Goal: Find contact information: Find contact information

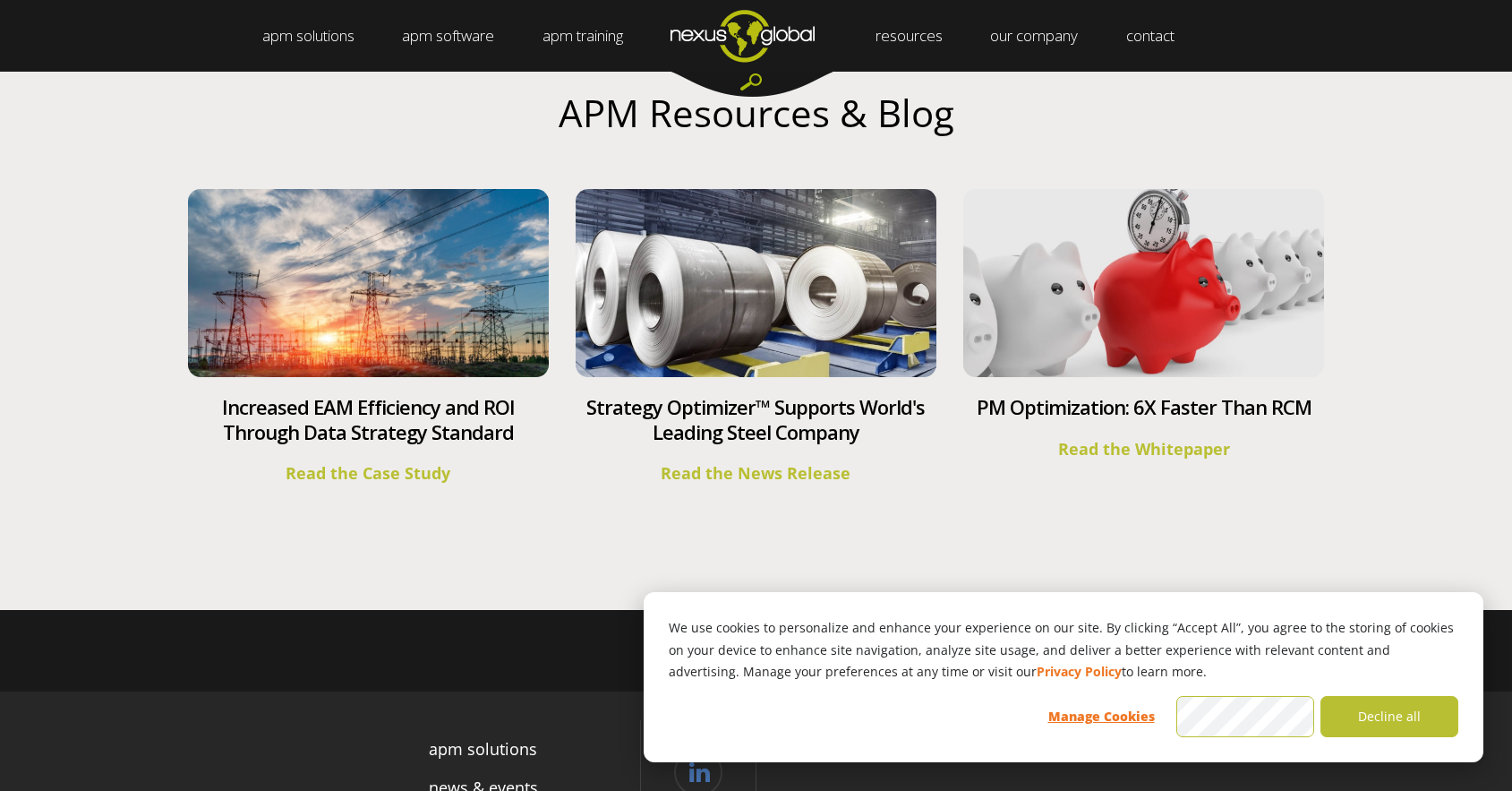
scroll to position [6446, 0]
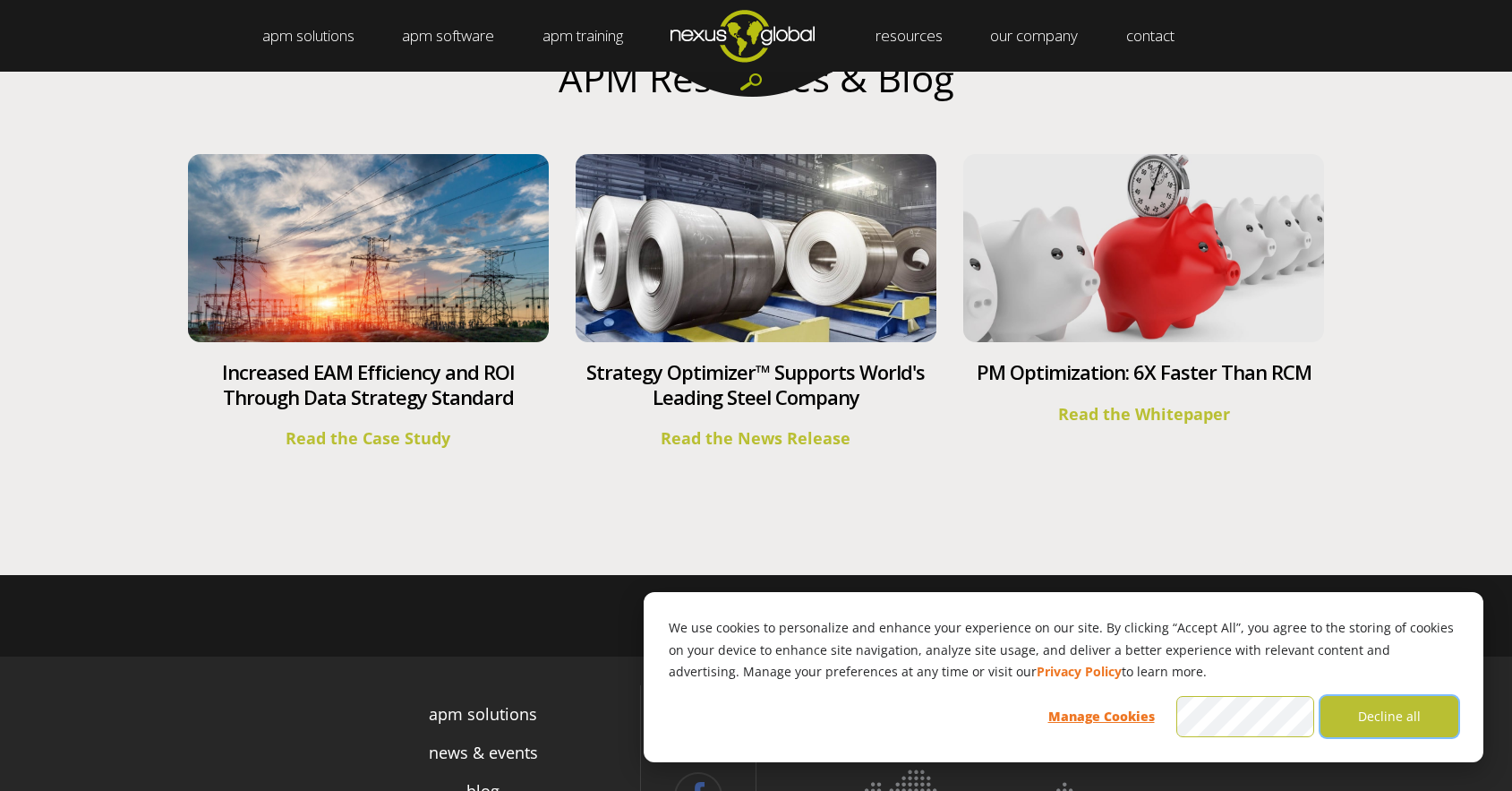
click at [1397, 723] on button "Decline all" at bounding box center [1390, 716] width 138 height 41
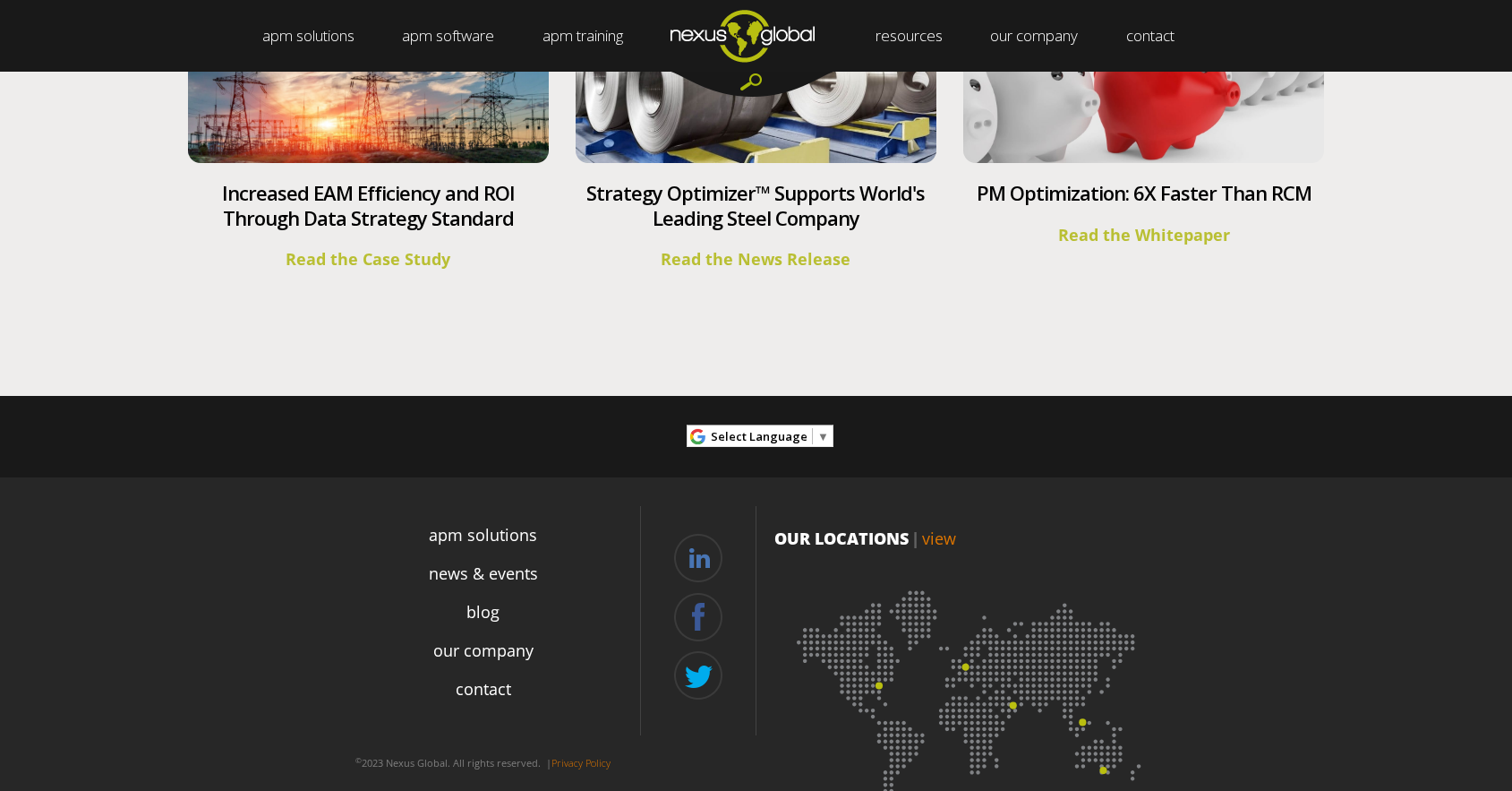
scroll to position [6674, 0]
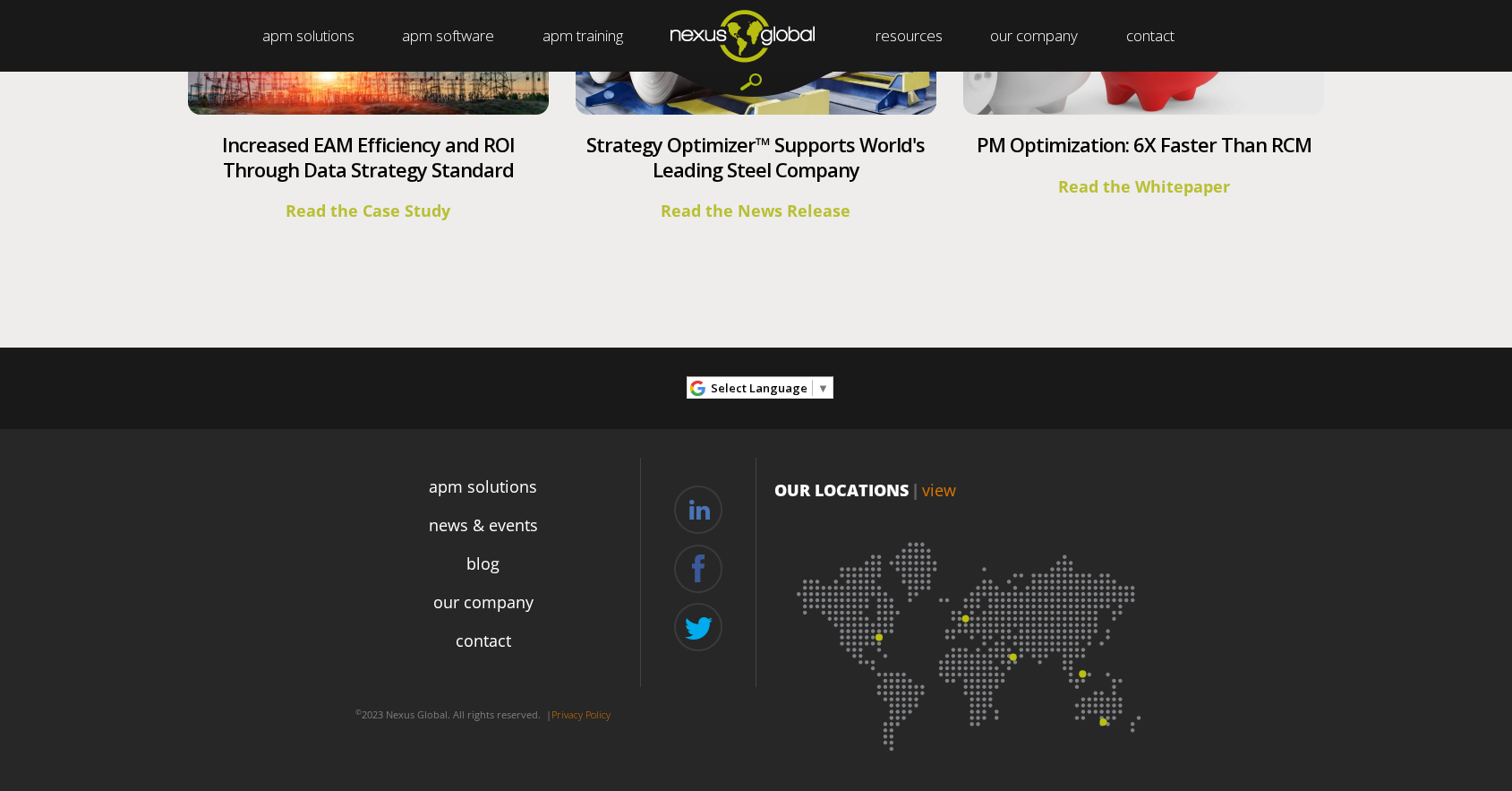
click at [471, 629] on ul "apm solutions news & events blog our company contact" at bounding box center [483, 581] width 314 height 226
click at [477, 642] on link "contact" at bounding box center [483, 641] width 55 height 25
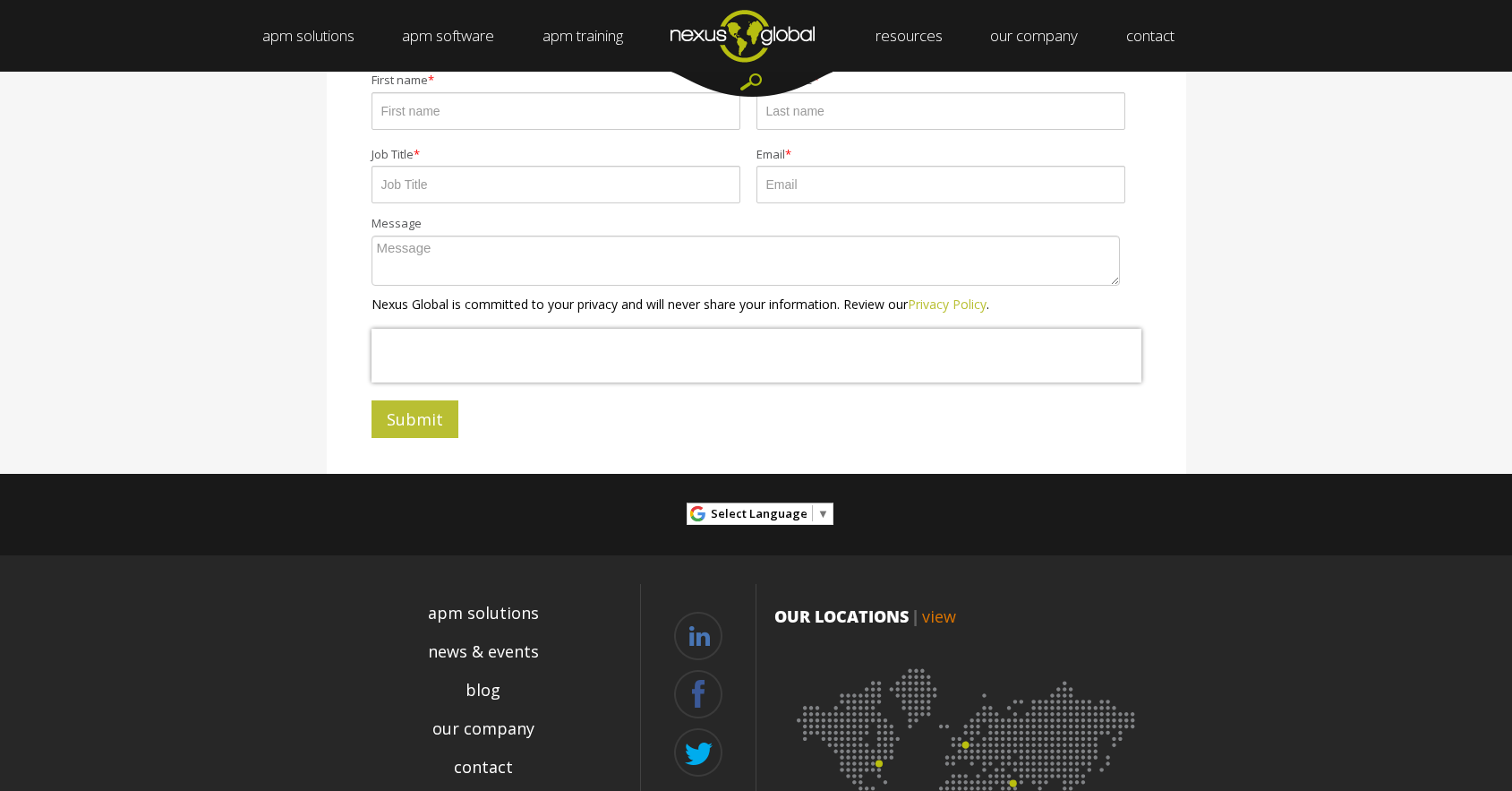
scroll to position [638, 0]
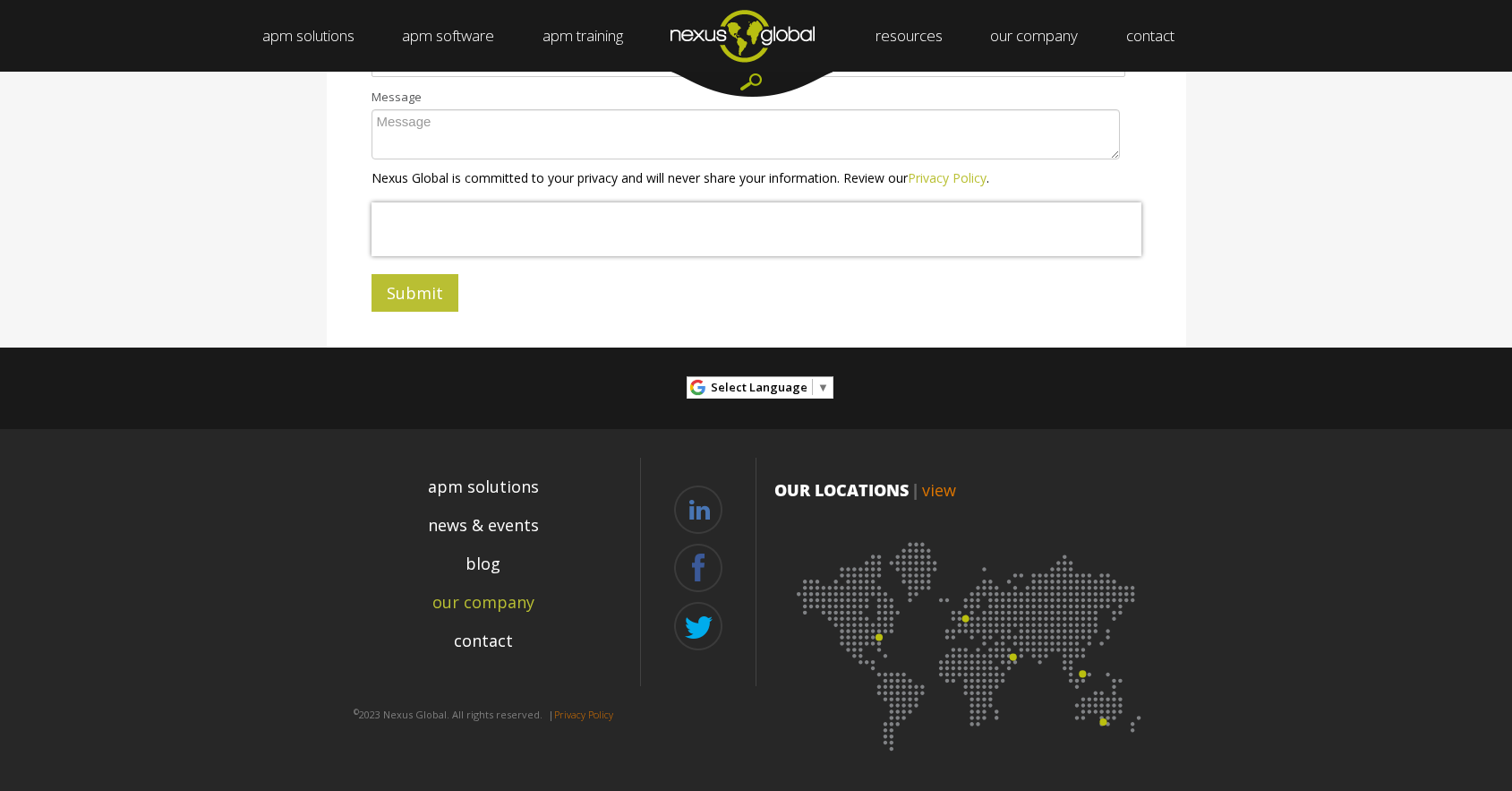
click at [489, 607] on link "our company" at bounding box center [483, 603] width 102 height 25
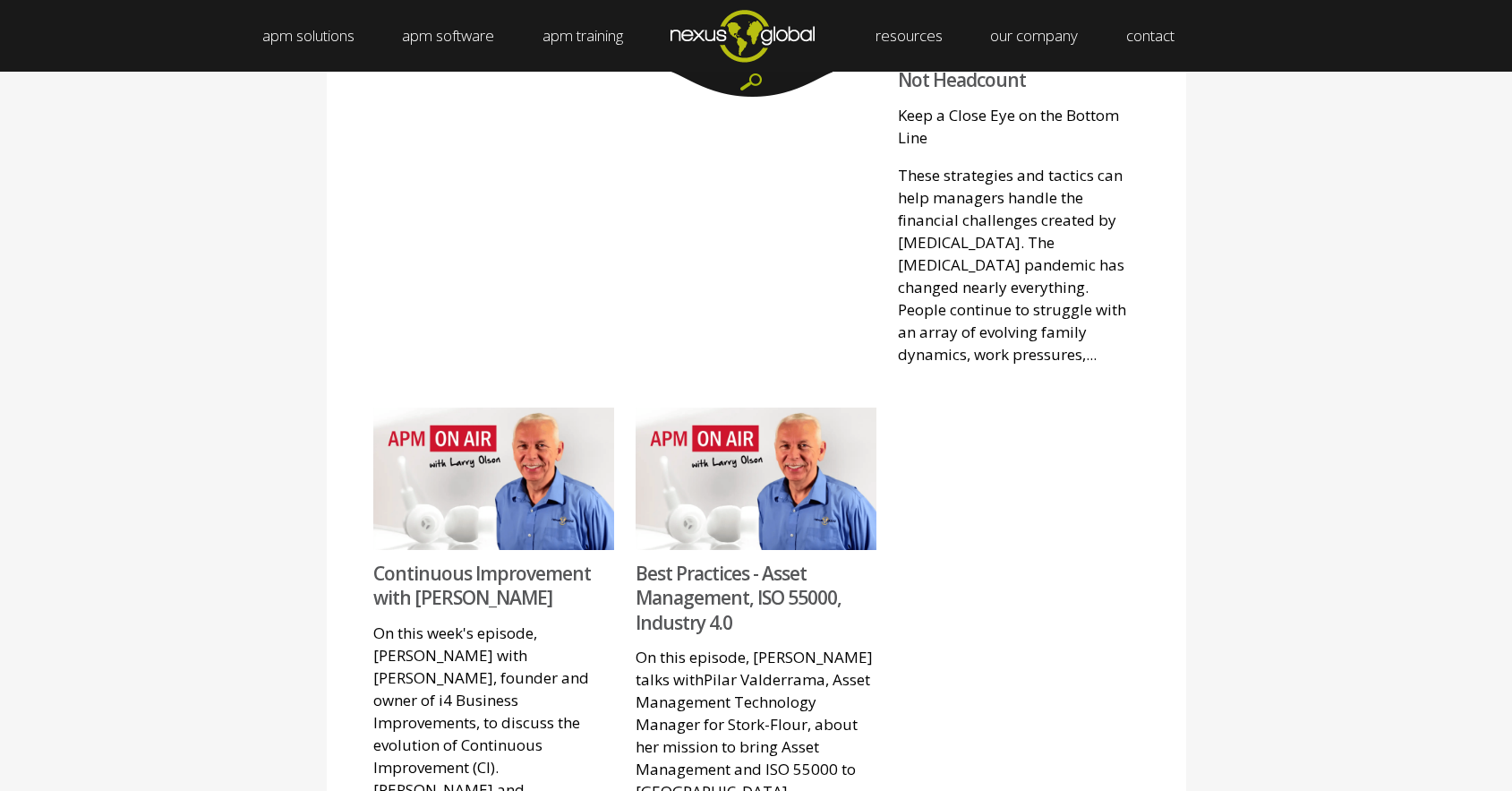
scroll to position [2061, 0]
